Goal: Task Accomplishment & Management: Use online tool/utility

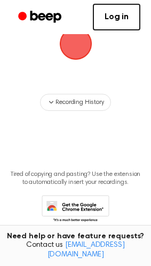
scroll to position [88, 0]
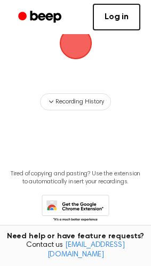
click at [68, 46] on span "button" at bounding box center [75, 43] width 36 height 36
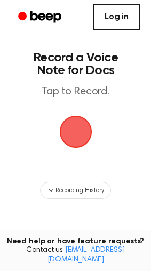
click at [120, 16] on link "Log in" at bounding box center [116, 17] width 47 height 27
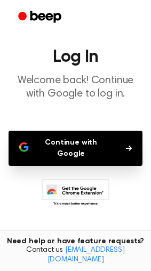
scroll to position [55, 0]
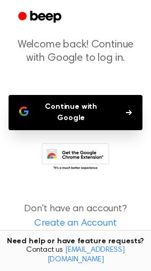
click at [104, 114] on button "Continue with Google" at bounding box center [76, 112] width 134 height 35
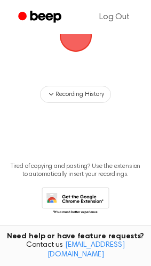
scroll to position [95, 0]
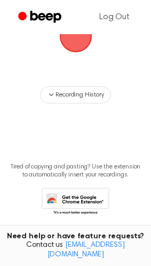
click at [77, 41] on span "button" at bounding box center [75, 36] width 38 height 38
click at [75, 46] on span "button" at bounding box center [76, 36] width 44 height 44
click at [79, 46] on span "button" at bounding box center [75, 36] width 36 height 36
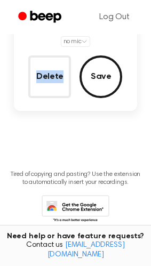
scroll to position [126, 0]
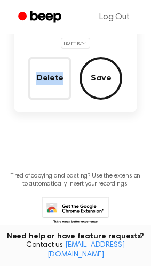
click at [20, 15] on circle "Beep" at bounding box center [22, 16] width 9 height 9
